Goal: Navigation & Orientation: Understand site structure

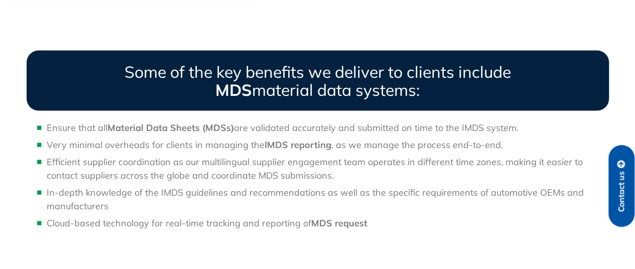
scroll to position [447, 0]
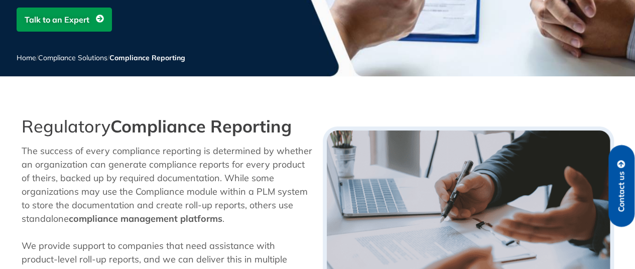
scroll to position [882, 0]
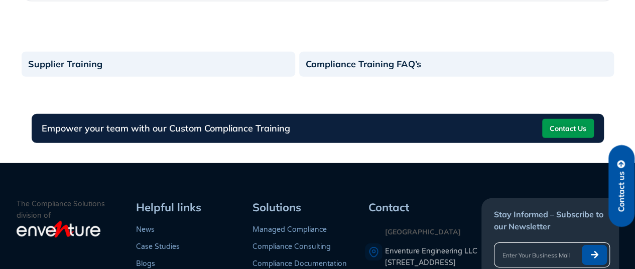
scroll to position [232, 0]
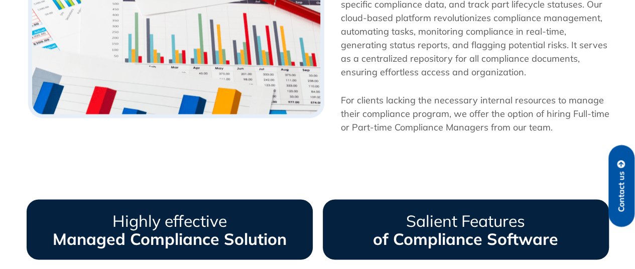
scroll to position [1429, 0]
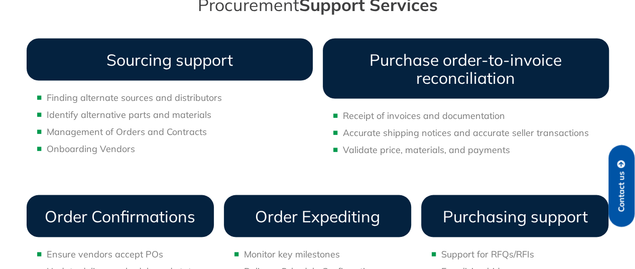
scroll to position [223, 0]
